Goal: Navigation & Orientation: Find specific page/section

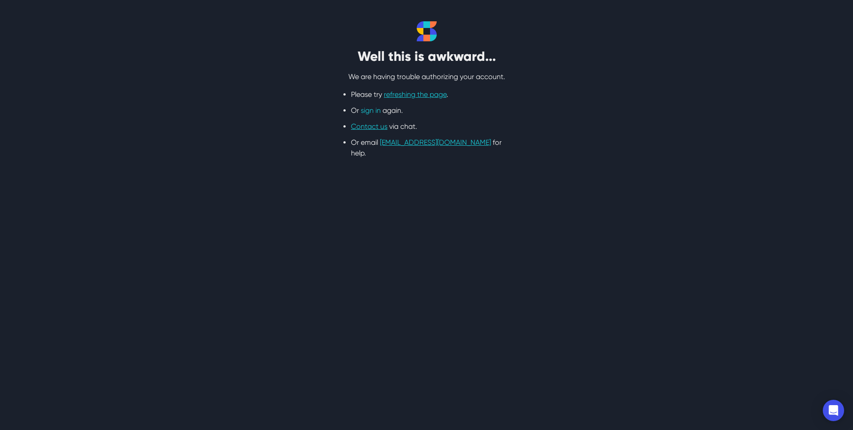
click at [371, 114] on link "sign in" at bounding box center [371, 110] width 20 height 8
click at [368, 106] on link "sign in" at bounding box center [371, 110] width 20 height 8
click at [368, 111] on link "sign in" at bounding box center [371, 110] width 20 height 8
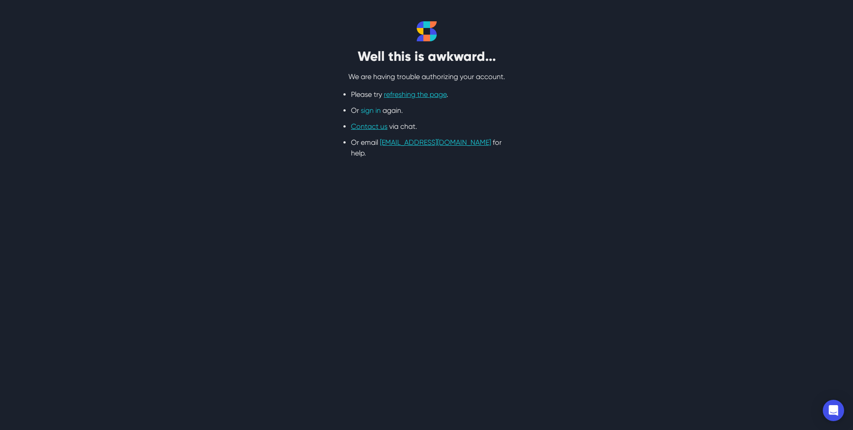
click at [376, 109] on link "sign in" at bounding box center [371, 110] width 20 height 8
click at [408, 95] on link "refreshing the page" at bounding box center [415, 94] width 63 height 8
click at [371, 111] on link "sign in" at bounding box center [371, 110] width 20 height 8
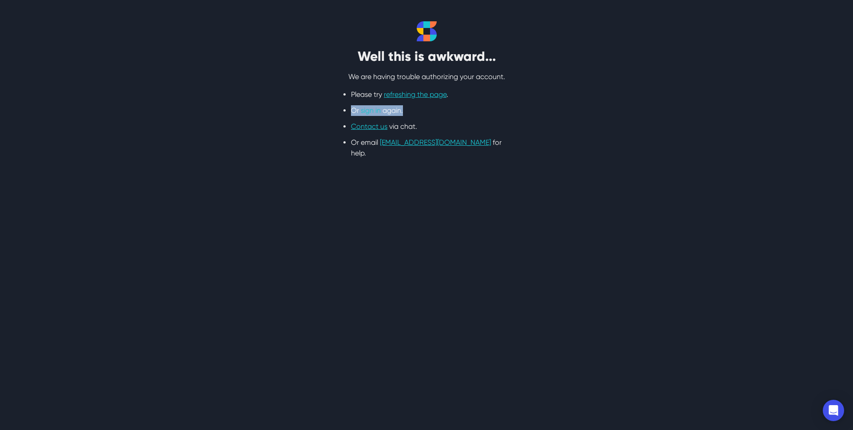
click at [371, 111] on link "sign in" at bounding box center [371, 110] width 20 height 8
